Goal: Find specific page/section: Find specific page/section

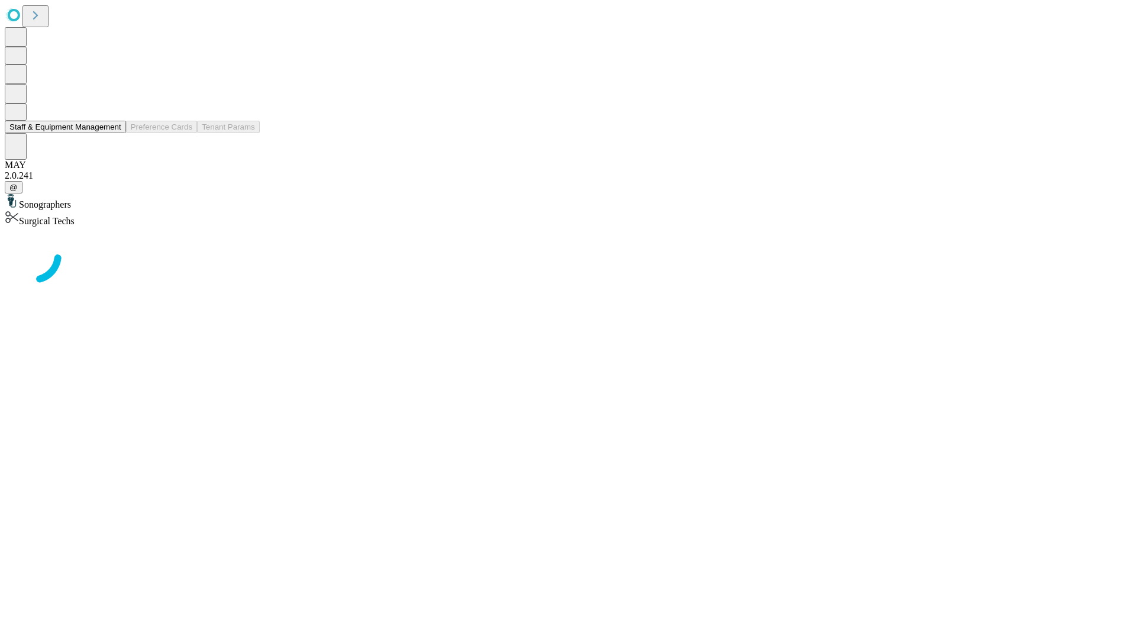
click at [113, 133] on button "Staff & Equipment Management" at bounding box center [65, 127] width 121 height 12
